Goal: Task Accomplishment & Management: Manage account settings

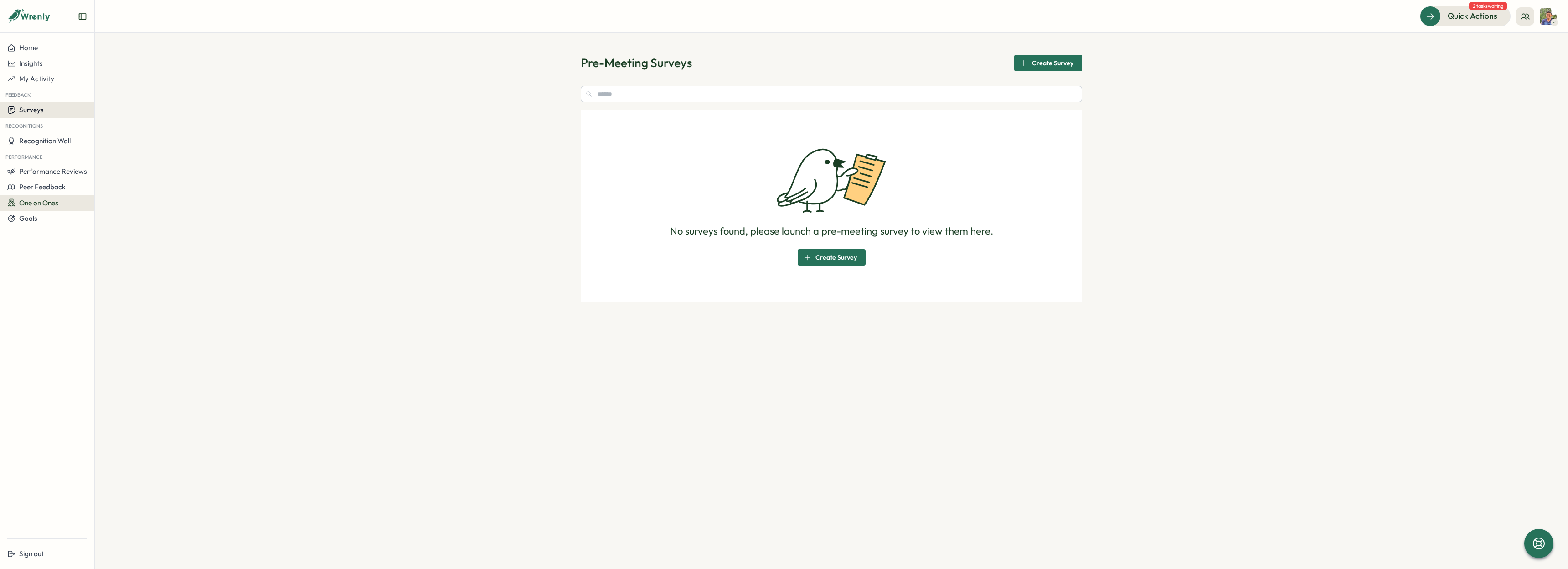
click at [58, 114] on div "Surveys" at bounding box center [47, 109] width 79 height 9
click at [111, 105] on div "Insights" at bounding box center [130, 101] width 68 height 10
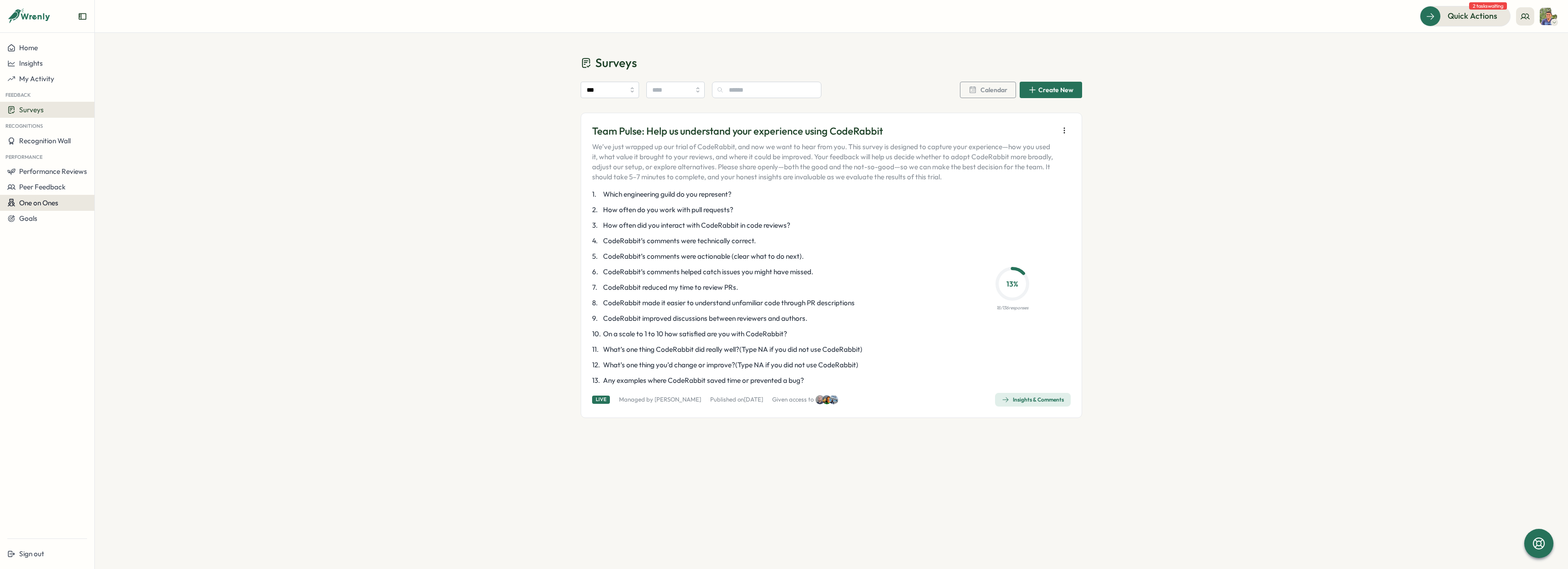
click at [34, 205] on span "One on Ones" at bounding box center [39, 203] width 39 height 9
click at [117, 183] on div "Meetings" at bounding box center [128, 185] width 65 height 10
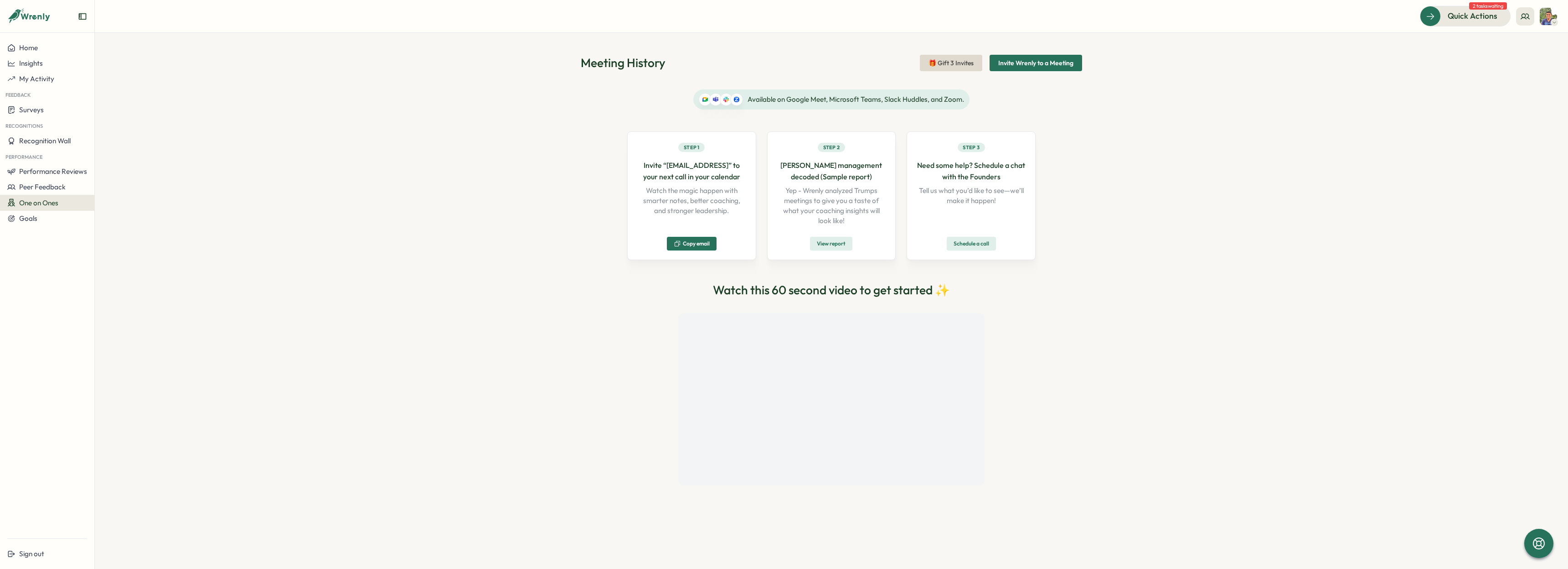
click at [449, 232] on div "Meeting History 🎁 Gift 3 Invites Invite Wrenly to a Meeting Available on Google…" at bounding box center [832, 300] width 1473 height 536
click at [65, 205] on div "One on Ones" at bounding box center [47, 203] width 79 height 9
click at [120, 205] on div "Pre-Meeting Surveys" at bounding box center [128, 202] width 65 height 10
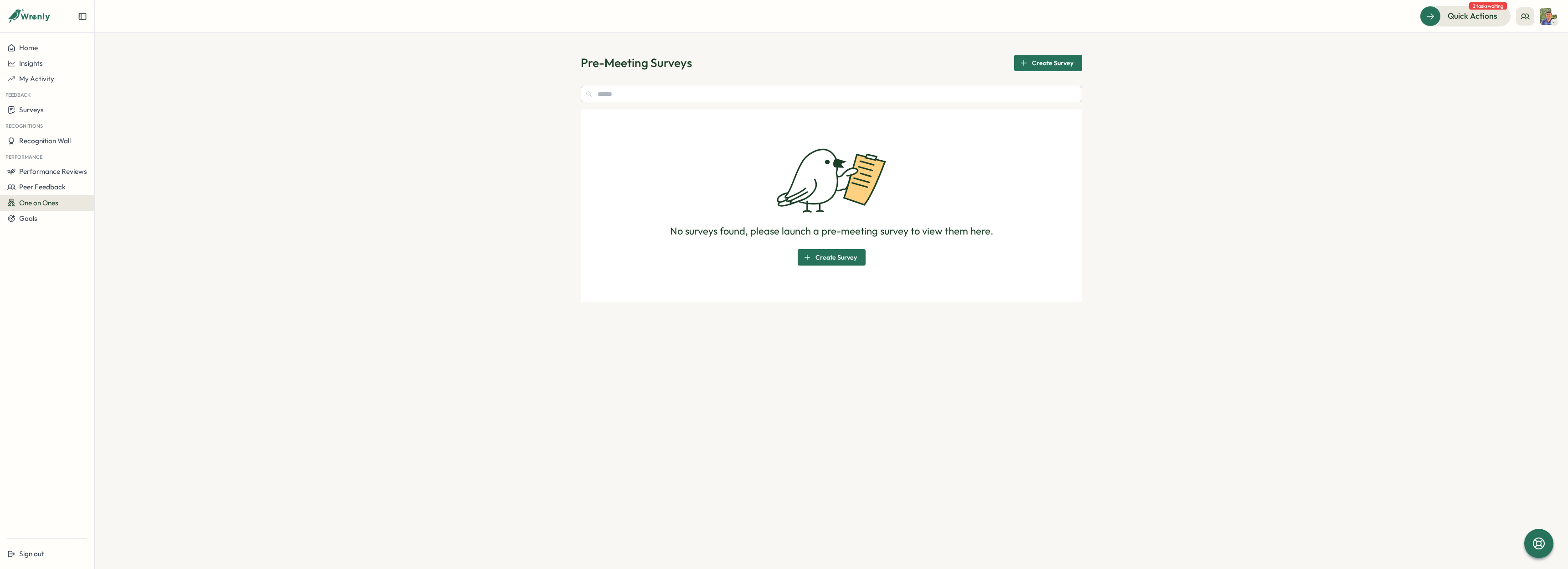
click at [48, 203] on span "One on Ones" at bounding box center [39, 203] width 39 height 9
click at [122, 225] on div "Reflections" at bounding box center [128, 220] width 71 height 17
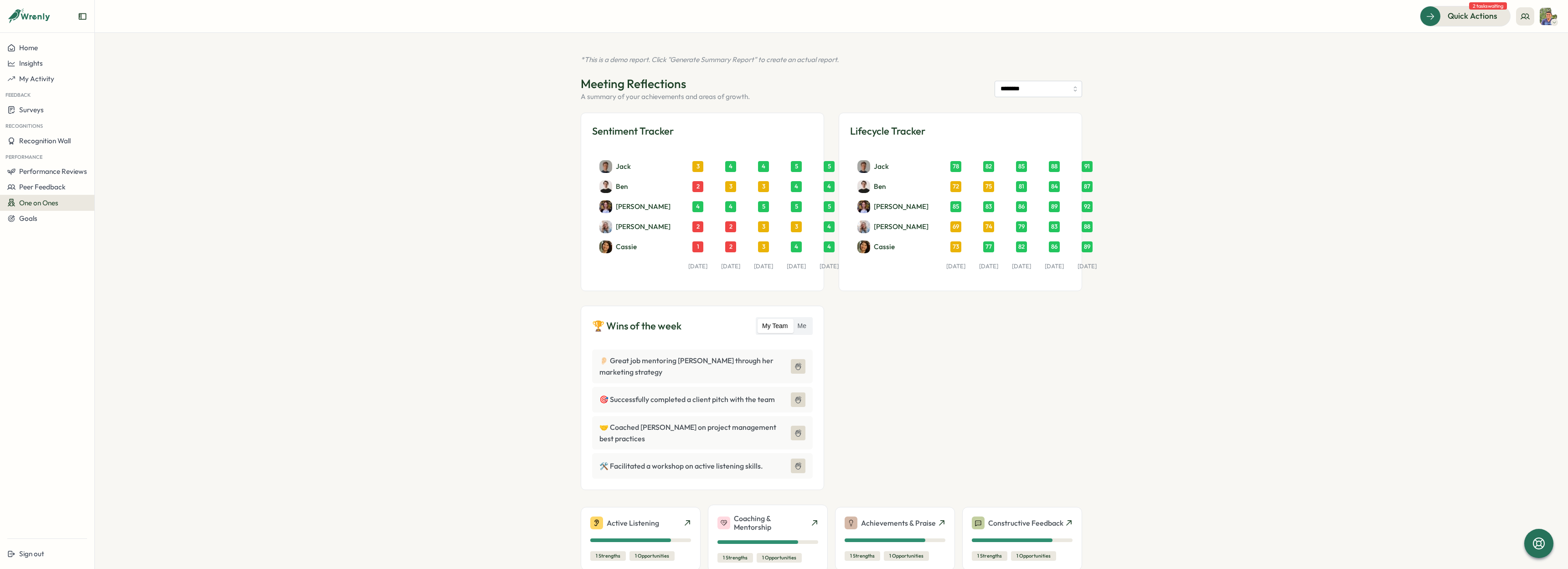
scroll to position [88, 0]
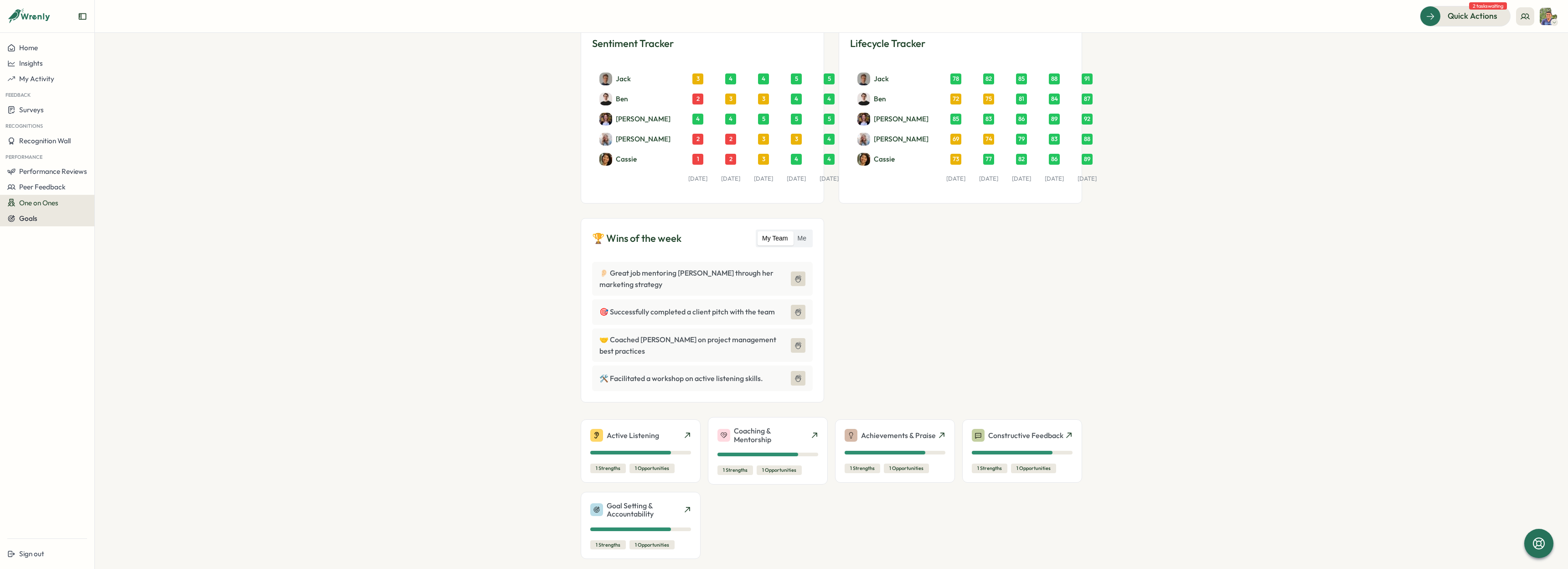
click at [35, 215] on span "Goals" at bounding box center [28, 218] width 18 height 9
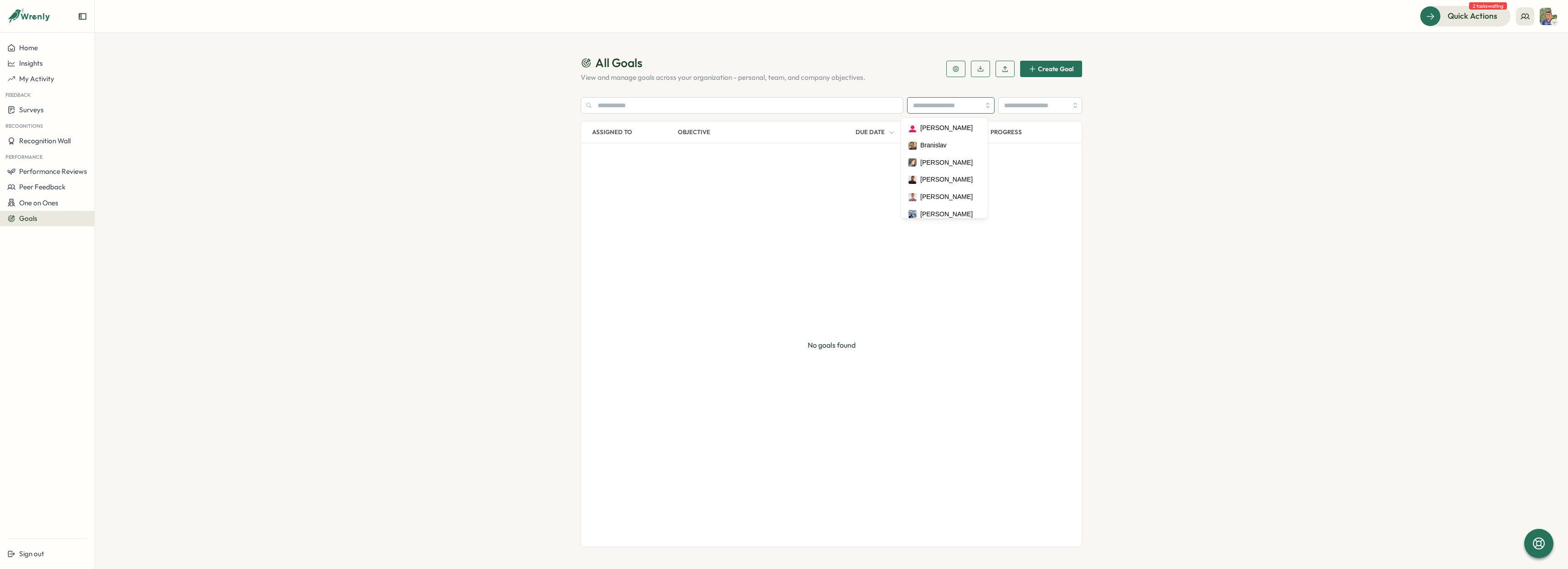
click at [969, 110] on input "search" at bounding box center [950, 105] width 88 height 16
click at [1090, 147] on section "All Goals View and manage goals across your organization - personal, team, and …" at bounding box center [832, 300] width 1473 height 536
click at [1055, 72] on span "Create Goal" at bounding box center [1056, 69] width 35 height 6
click at [52, 205] on span "One on Ones" at bounding box center [39, 203] width 39 height 9
click at [49, 211] on button "Goals" at bounding box center [47, 218] width 94 height 16
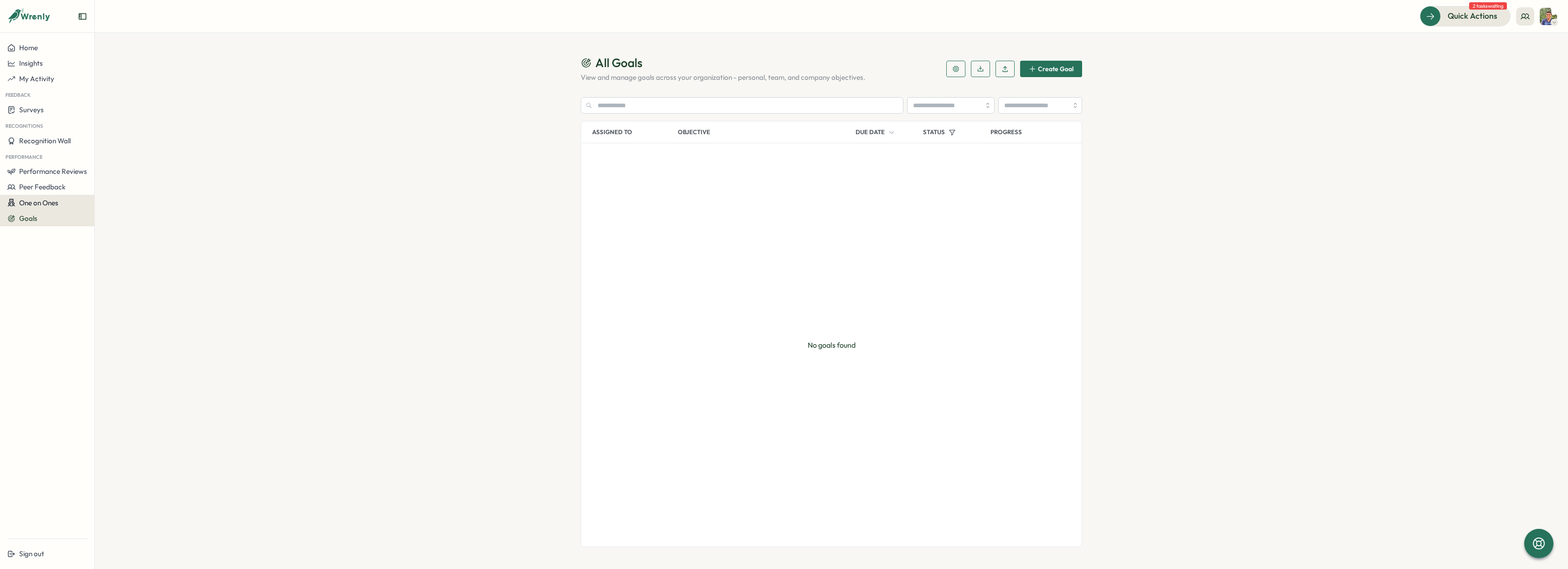
click at [50, 202] on span "One on Ones" at bounding box center [39, 203] width 39 height 9
click at [115, 191] on div "Meetings" at bounding box center [128, 185] width 71 height 17
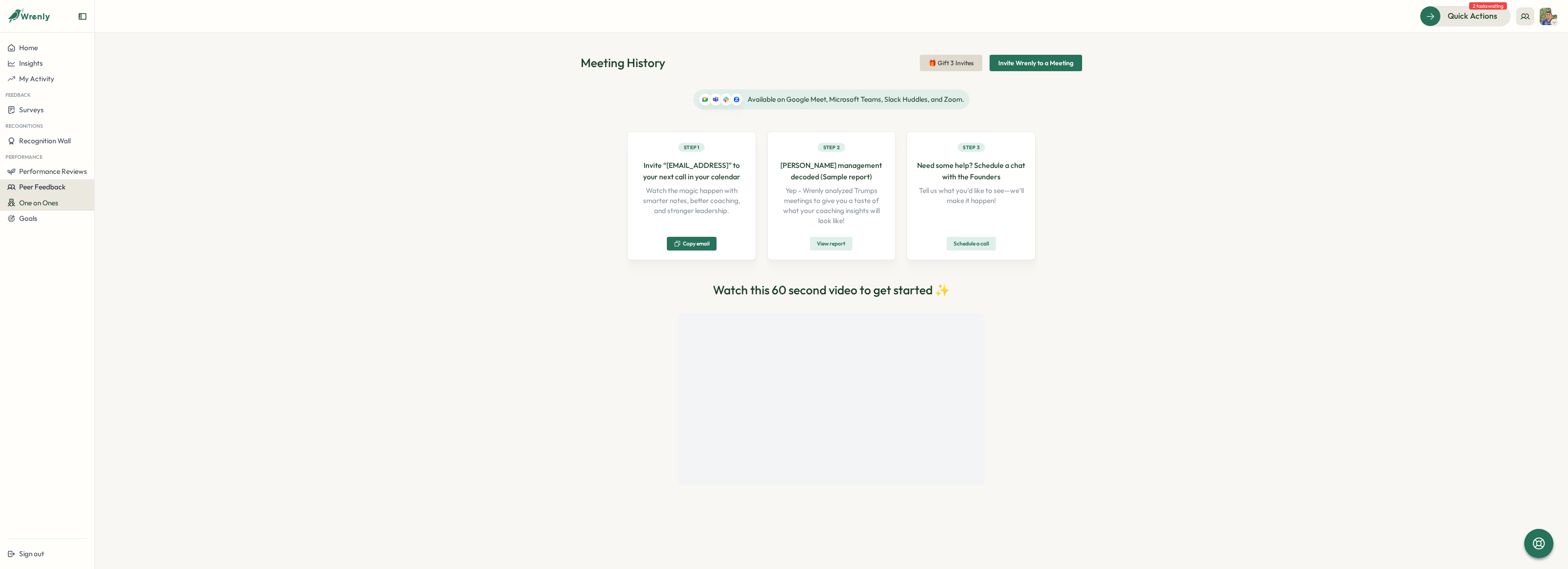
click at [46, 186] on span "Peer Feedback" at bounding box center [42, 186] width 46 height 9
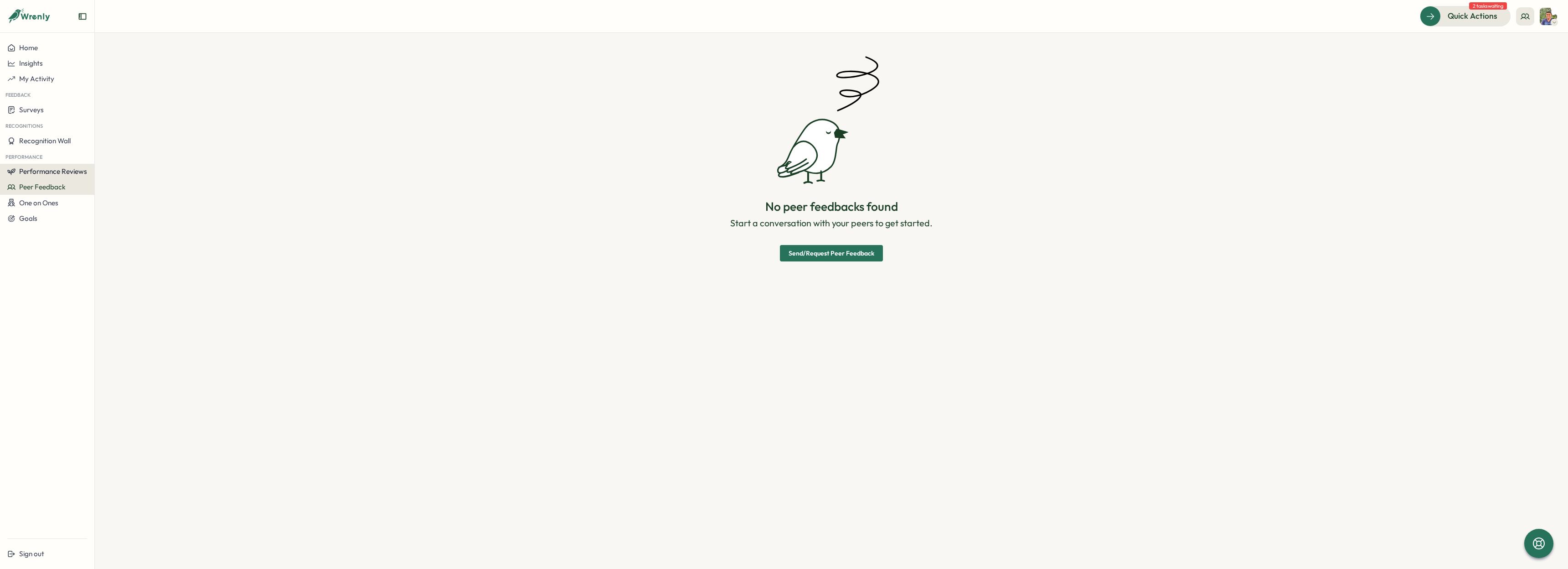
click at [50, 169] on span "Performance Reviews" at bounding box center [53, 171] width 68 height 9
click at [121, 161] on div "Reviews" at bounding box center [109, 162] width 26 height 10
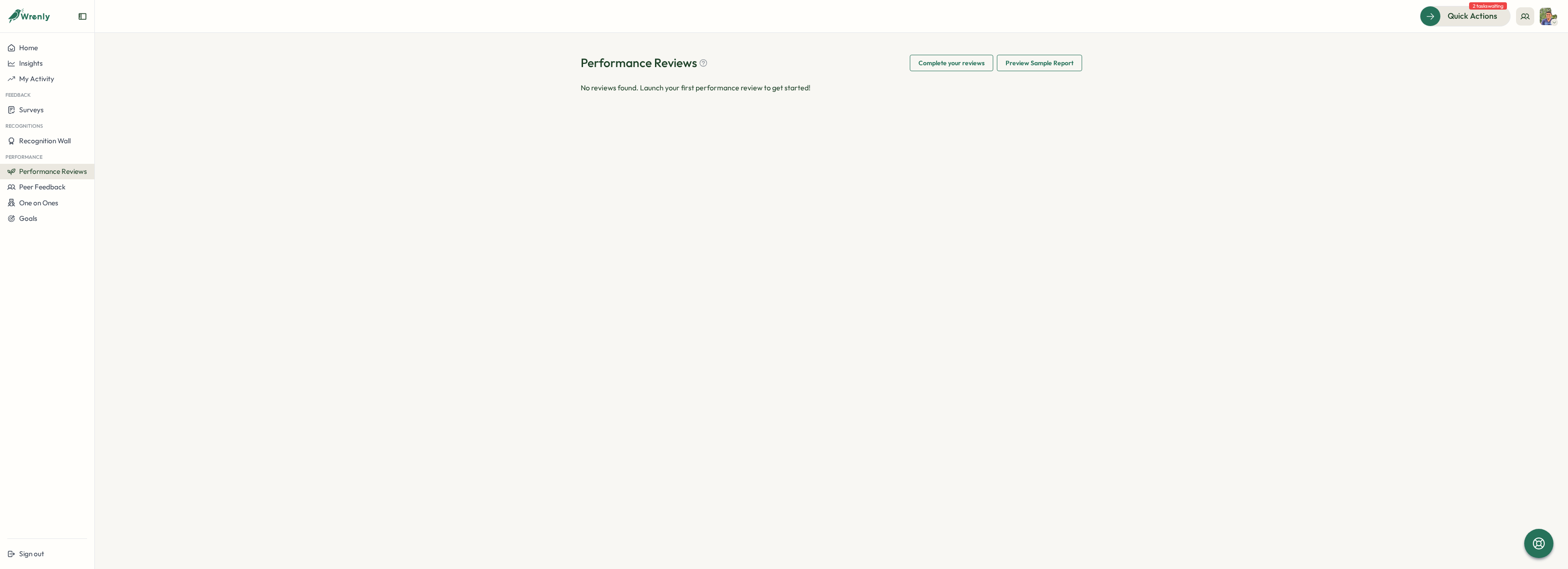
click at [921, 61] on span "Complete your reviews" at bounding box center [951, 63] width 66 height 16
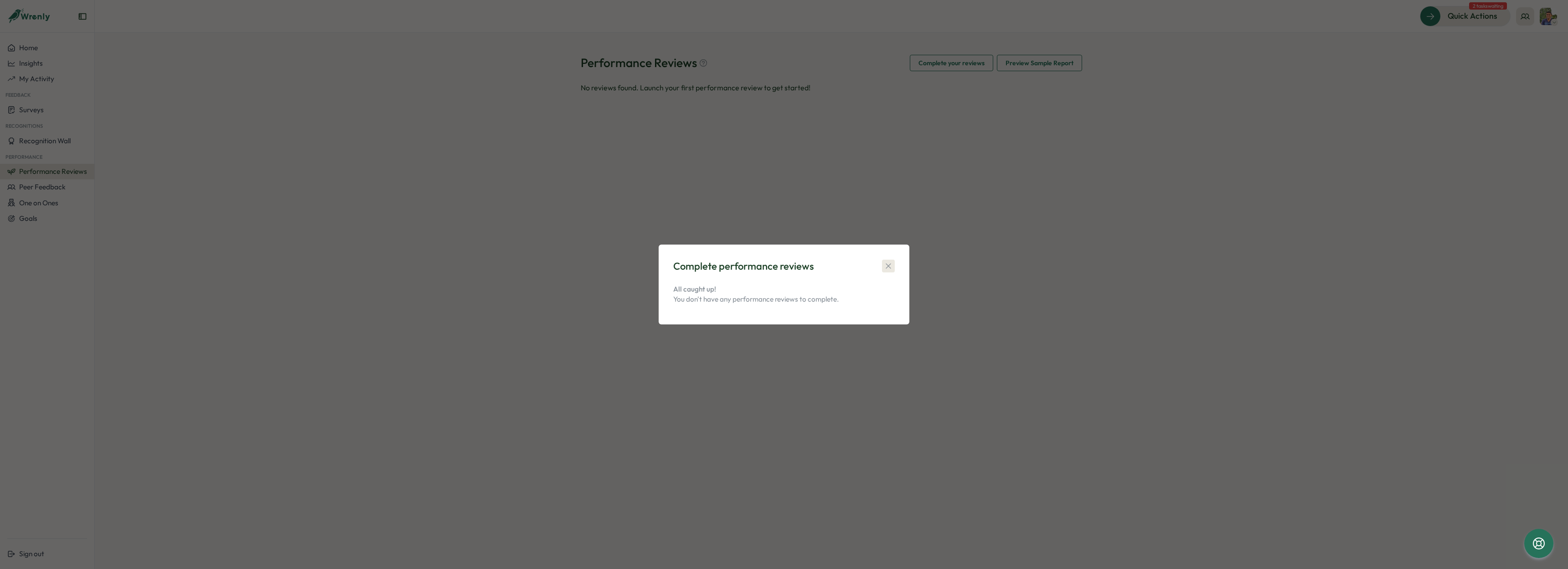
click at [894, 260] on button "button" at bounding box center [888, 266] width 13 height 13
